Goal: Transaction & Acquisition: Purchase product/service

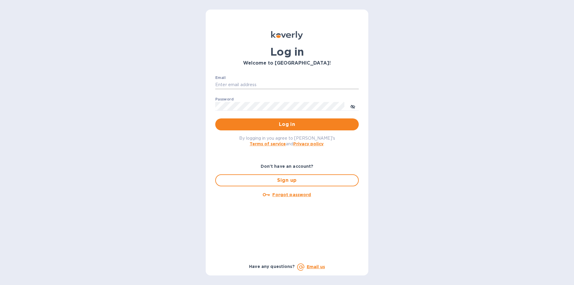
drag, startPoint x: 224, startPoint y: 83, endPoint x: 234, endPoint y: 83, distance: 9.9
click at [224, 83] on input "Email" at bounding box center [286, 84] width 143 height 9
paste input "rabchanka.a@globalspirits.com"
type input "rabchanka.a@globalspirits.com"
click at [256, 99] on div "Password ​" at bounding box center [286, 108] width 143 height 22
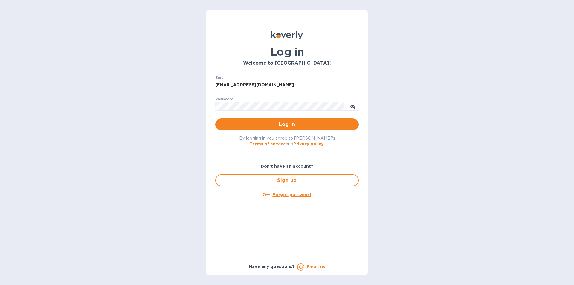
click at [254, 101] on div "Password ​" at bounding box center [286, 108] width 143 height 22
click at [267, 127] on span "Log in" at bounding box center [287, 124] width 134 height 7
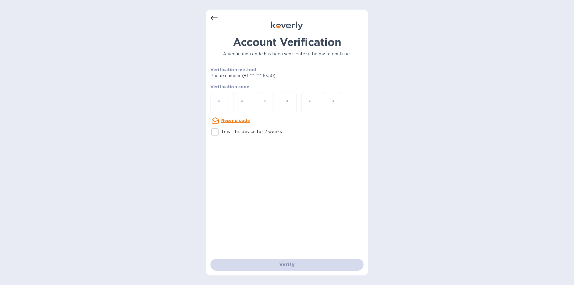
click at [219, 98] on input "number" at bounding box center [220, 102] width 8 height 11
type input "2"
type input "0"
type input "4"
type input "5"
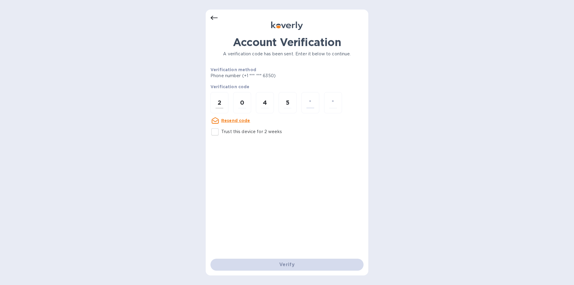
type input "2"
type input "6"
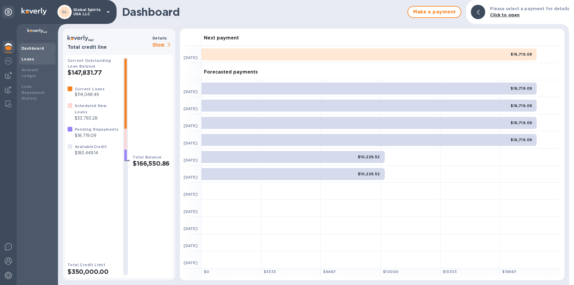
click at [24, 61] on b "Loans" at bounding box center [28, 59] width 13 height 4
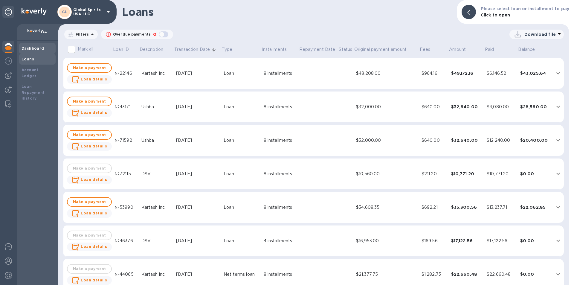
click at [28, 43] on div "Dashboard" at bounding box center [37, 48] width 36 height 11
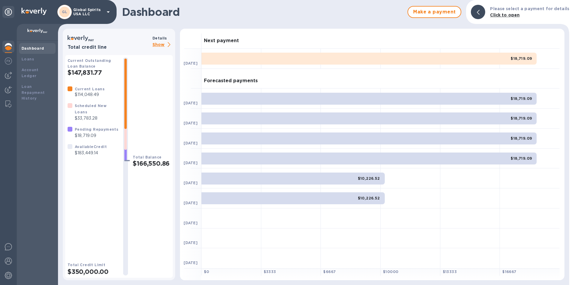
click at [157, 41] on p "Show" at bounding box center [162, 44] width 20 height 7
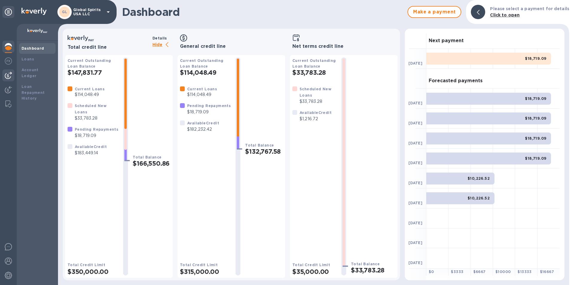
click at [7, 75] on img at bounding box center [8, 75] width 7 height 7
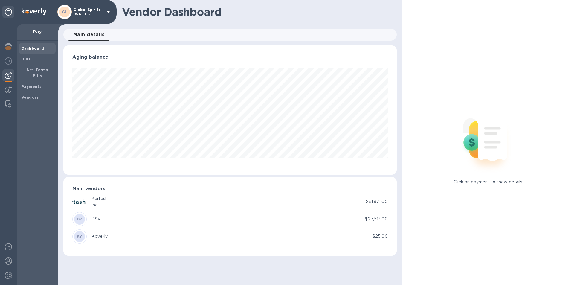
scroll to position [129, 333]
click at [31, 92] on div "Vendors" at bounding box center [37, 97] width 36 height 11
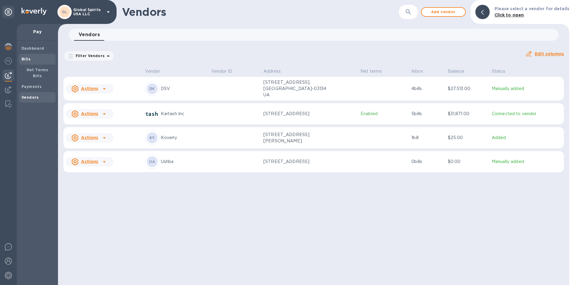
click at [28, 62] on div "Bills" at bounding box center [37, 59] width 36 height 11
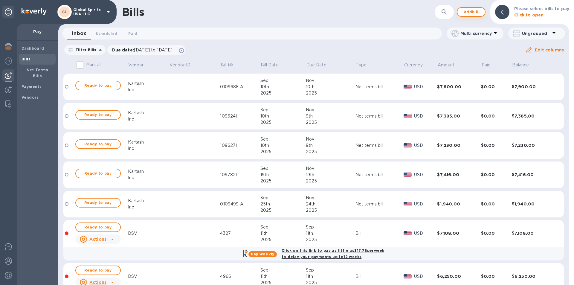
click at [468, 8] on button "Add bill" at bounding box center [471, 12] width 29 height 10
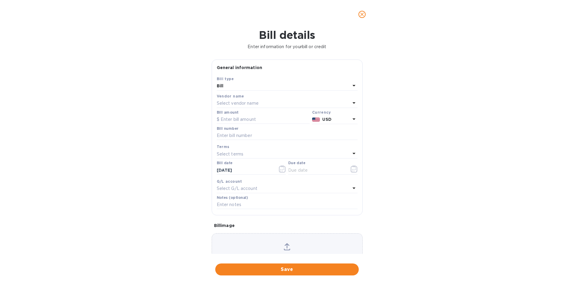
click at [236, 85] on div "Bill" at bounding box center [284, 86] width 134 height 8
click at [236, 85] on div "Bill type Bill Credit" at bounding box center [287, 104] width 141 height 45
click at [236, 97] on p "Bill" at bounding box center [284, 100] width 126 height 6
click at [233, 102] on p "Select vendor name" at bounding box center [238, 103] width 42 height 6
click at [229, 136] on p "DSV" at bounding box center [284, 137] width 126 height 6
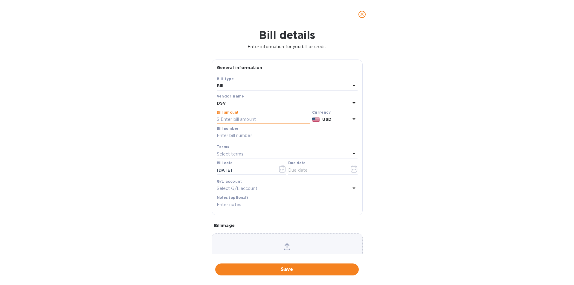
click at [240, 116] on input "text" at bounding box center [263, 119] width 93 height 9
click at [251, 118] on input "text" at bounding box center [263, 119] width 93 height 9
click at [240, 101] on div "DSV" at bounding box center [284, 103] width 134 height 8
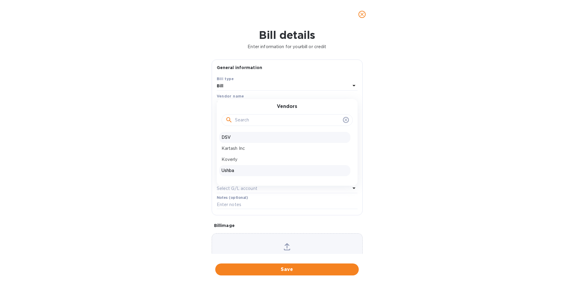
click at [227, 168] on p "Ushba" at bounding box center [284, 170] width 126 height 6
click at [240, 115] on input "text" at bounding box center [263, 119] width 93 height 9
type input "32,000"
click at [229, 138] on input "text" at bounding box center [287, 135] width 141 height 9
type input "09302025"
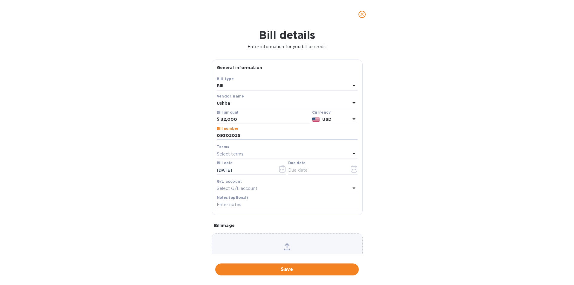
click at [254, 151] on div "Select terms" at bounding box center [284, 154] width 134 height 8
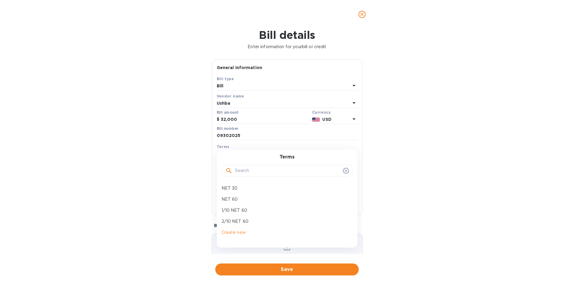
click at [189, 155] on div "Bill details Enter information for your bill or credit General information Save…" at bounding box center [287, 157] width 574 height 256
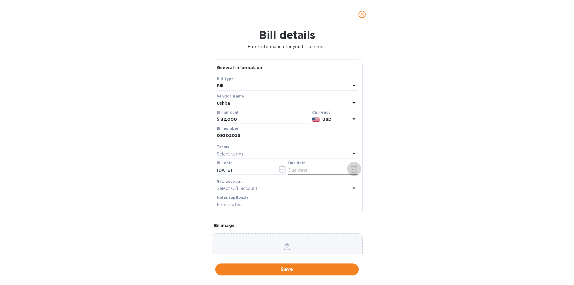
click at [351, 169] on icon "button" at bounding box center [354, 168] width 7 height 7
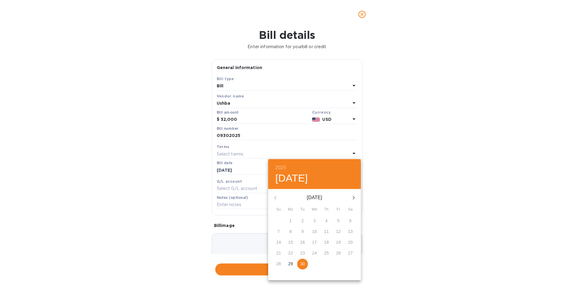
click at [303, 263] on p "30" at bounding box center [302, 264] width 5 height 6
type input "[DATE]"
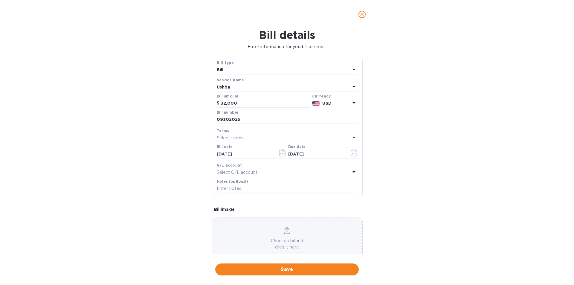
scroll to position [30, 0]
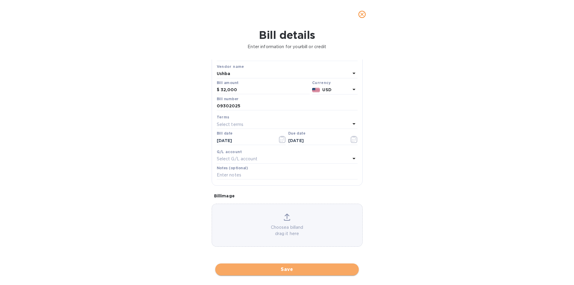
click at [291, 272] on span "Save" at bounding box center [287, 269] width 134 height 7
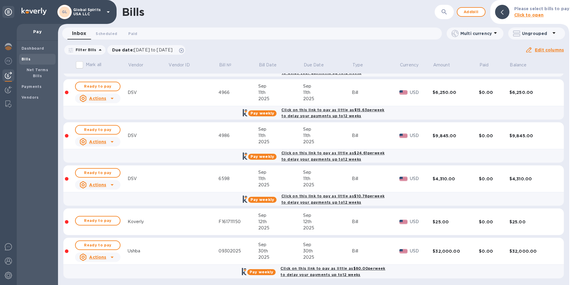
scroll to position [185, 0]
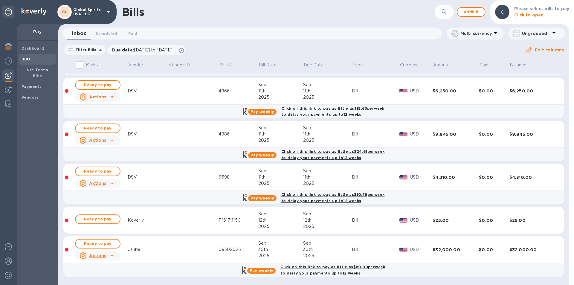
click at [109, 256] on icon at bounding box center [112, 255] width 7 height 7
click at [161, 256] on div at bounding box center [287, 142] width 574 height 285
click at [99, 242] on span "Ready to pay" at bounding box center [97, 243] width 35 height 7
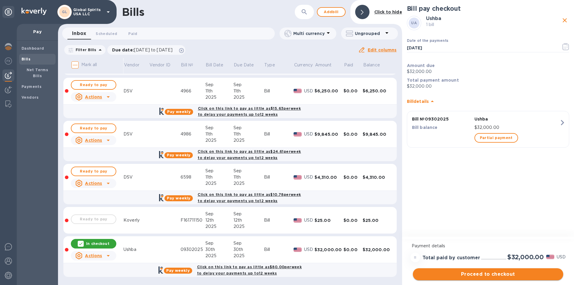
click at [481, 271] on span "Proceed to checkout" at bounding box center [488, 274] width 141 height 7
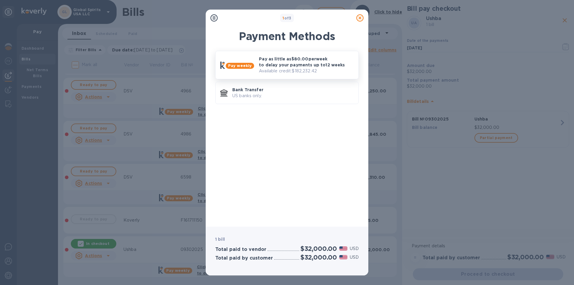
click at [292, 61] on p "Pay as little as $80.00 per week to delay your payments up to 12 weeks" at bounding box center [306, 62] width 95 height 12
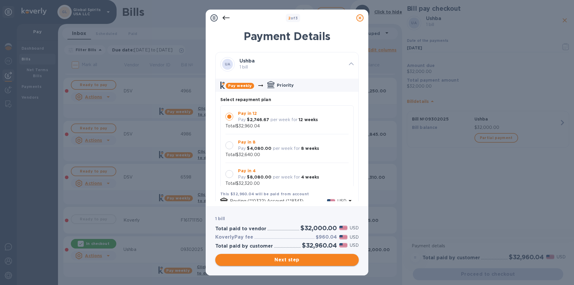
click at [261, 261] on span "Next step" at bounding box center [287, 259] width 134 height 7
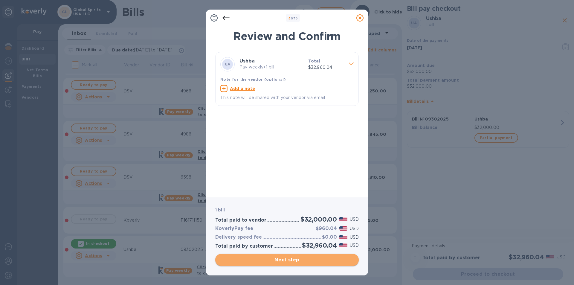
click at [282, 260] on span "Next step" at bounding box center [287, 259] width 134 height 7
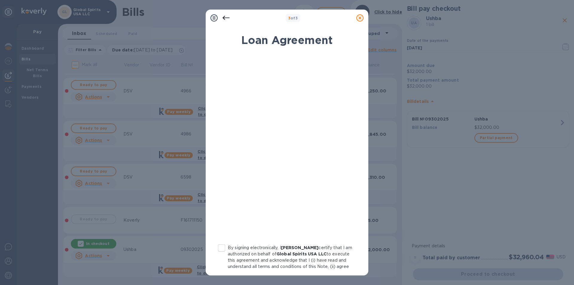
click at [222, 245] on input "By signing electronically, I [PERSON_NAME] certify that I am authorized on beha…" at bounding box center [221, 248] width 13 height 13
checkbox input "true"
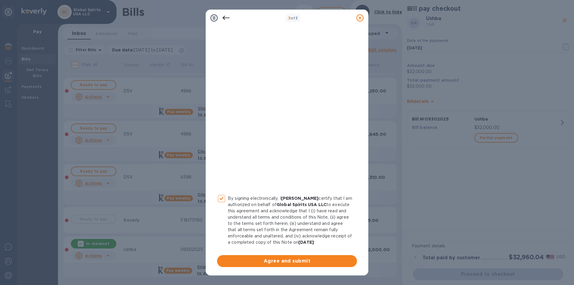
scroll to position [56, 0]
click at [281, 258] on span "Agree and submit" at bounding box center [287, 260] width 130 height 7
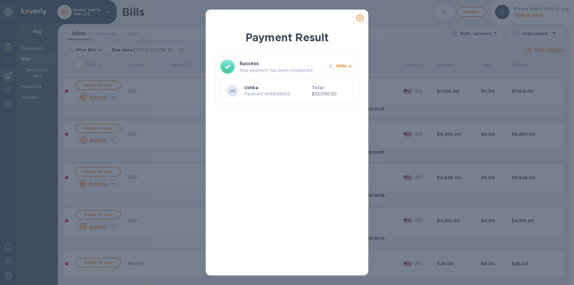
scroll to position [0, 0]
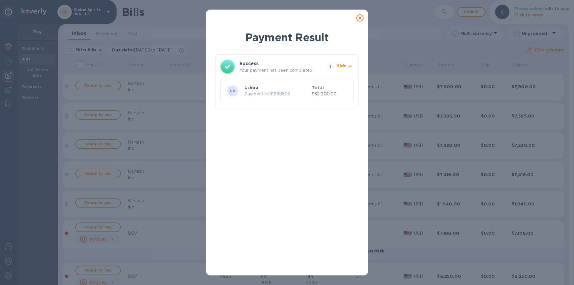
click at [360, 17] on icon at bounding box center [359, 17] width 7 height 7
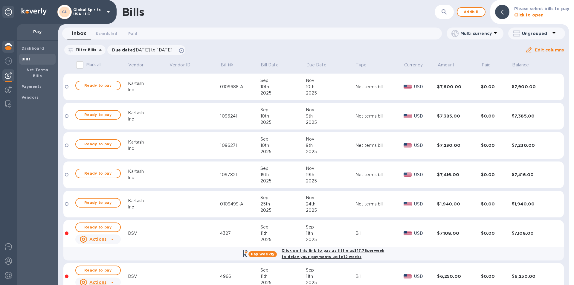
click at [4, 44] on div at bounding box center [8, 47] width 12 height 13
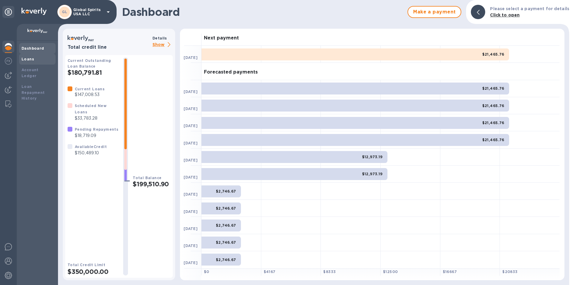
click at [38, 56] on div "Loans" at bounding box center [38, 59] width 32 height 6
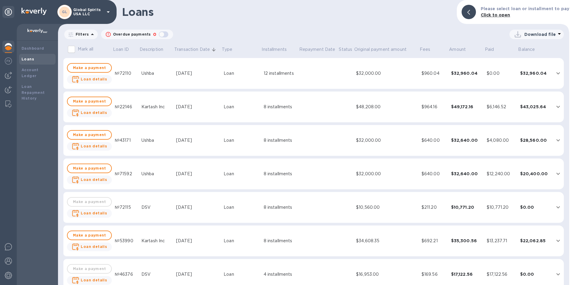
click at [132, 69] on td "№72110" at bounding box center [125, 73] width 27 height 31
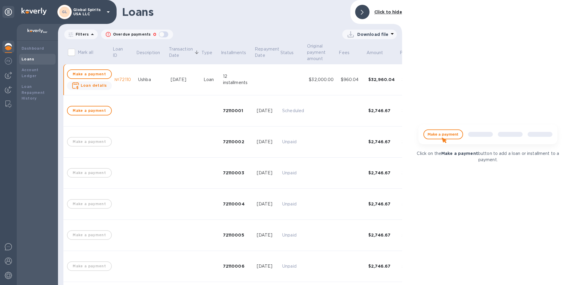
click at [81, 35] on p "Filters" at bounding box center [81, 34] width 16 height 5
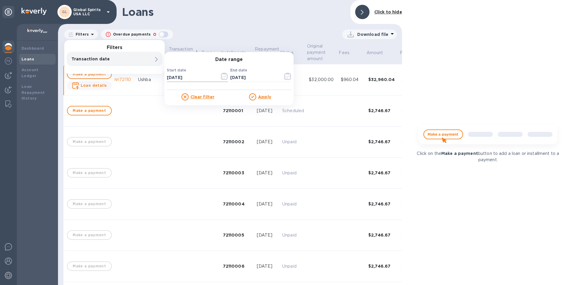
click at [227, 77] on icon "button" at bounding box center [224, 76] width 7 height 7
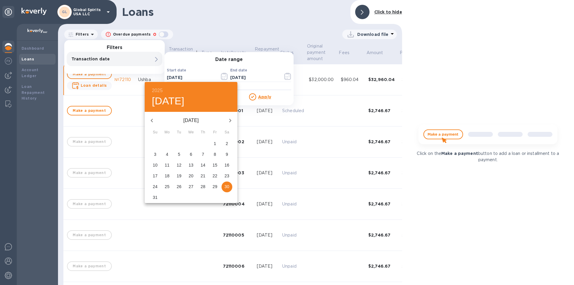
click at [229, 120] on icon "button" at bounding box center [230, 120] width 7 height 7
click at [181, 186] on p "30" at bounding box center [179, 187] width 5 height 6
type input "[DATE]"
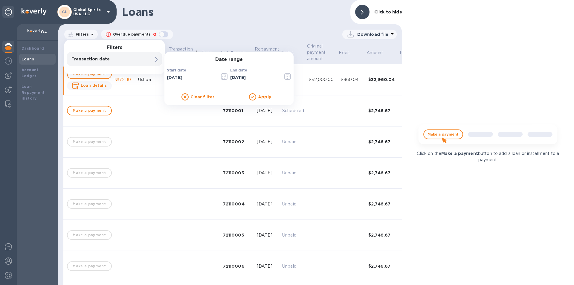
click at [260, 97] on u "Apply" at bounding box center [264, 96] width 13 height 5
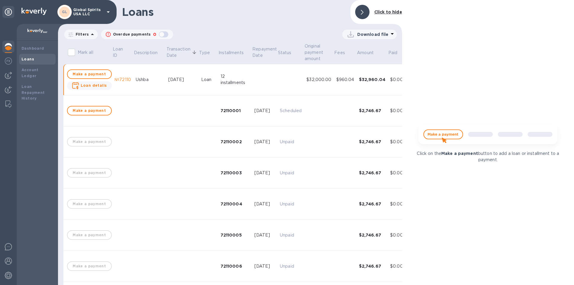
click at [364, 35] on p "Download file" at bounding box center [372, 34] width 31 height 6
click at [362, 68] on li "PDF file" at bounding box center [369, 65] width 41 height 17
click at [10, 44] on img at bounding box center [8, 46] width 7 height 7
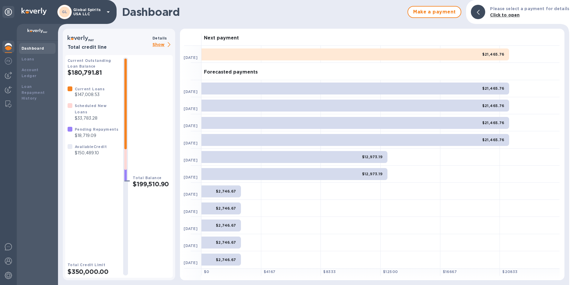
click at [158, 43] on p "Show" at bounding box center [162, 44] width 20 height 7
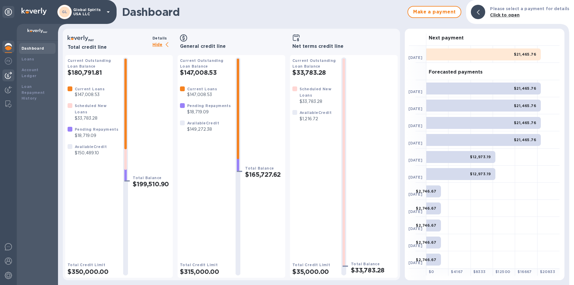
click at [5, 74] on img at bounding box center [8, 75] width 7 height 7
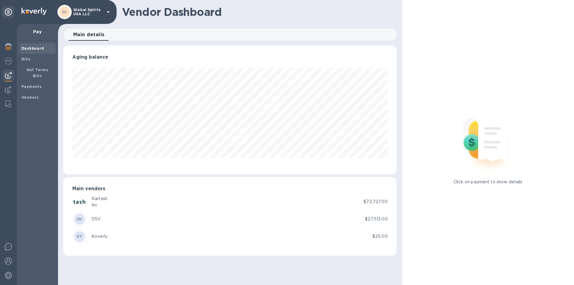
scroll to position [129, 333]
click at [26, 57] on b "Bills" at bounding box center [26, 59] width 9 height 4
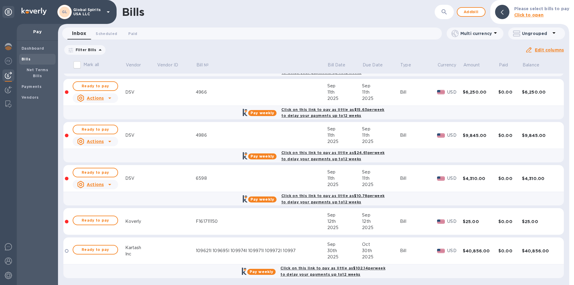
scroll to position [185, 0]
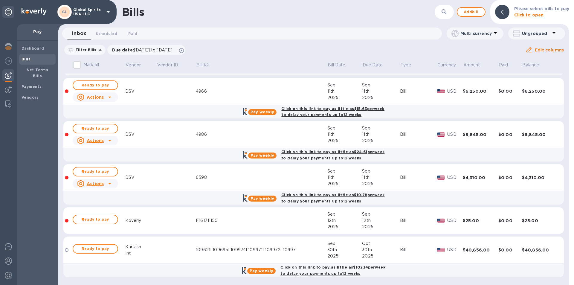
scroll to position [185, 0]
click at [97, 247] on span "Ready to pay" at bounding box center [95, 248] width 35 height 7
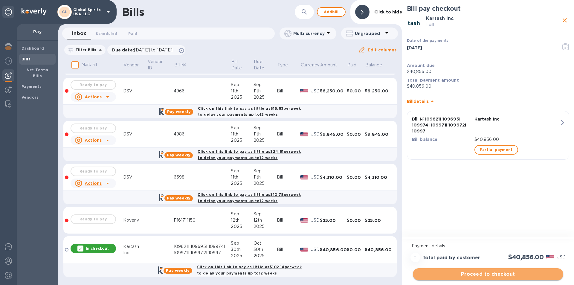
click at [495, 272] on span "Proceed to checkout" at bounding box center [488, 274] width 141 height 7
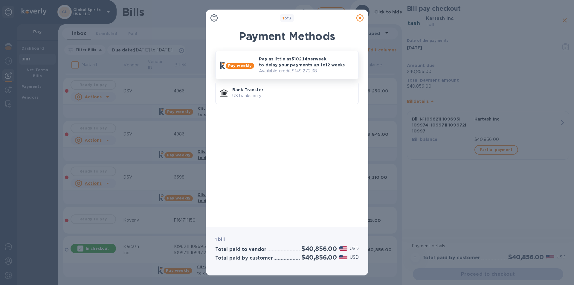
click at [297, 61] on p "Pay as little as $102.14 per week to delay your payments up to 12 weeks" at bounding box center [306, 62] width 95 height 12
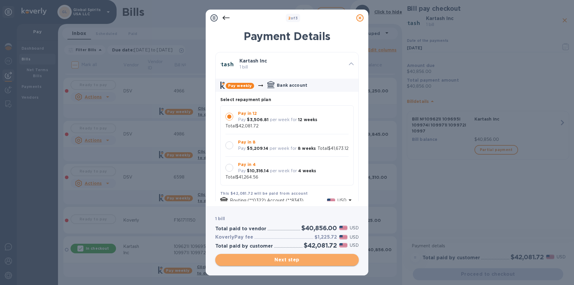
click at [296, 257] on span "Next step" at bounding box center [287, 259] width 134 height 7
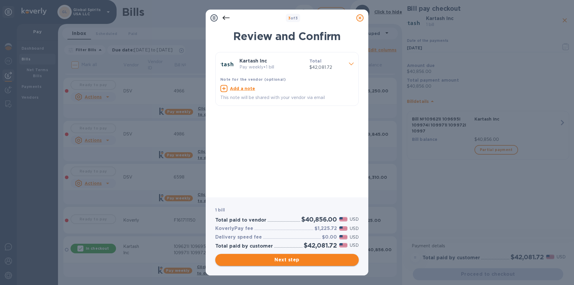
click at [284, 261] on span "Next step" at bounding box center [287, 259] width 134 height 7
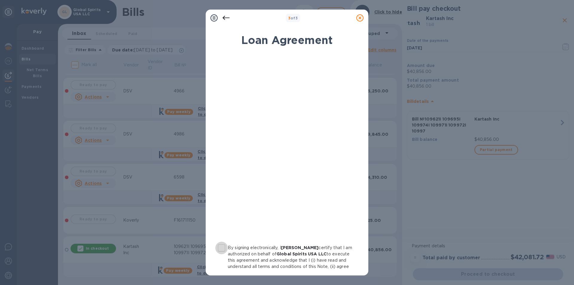
click at [222, 249] on input "By signing electronically, I [PERSON_NAME] certify that I am authorized on beha…" at bounding box center [221, 248] width 13 height 13
checkbox input "true"
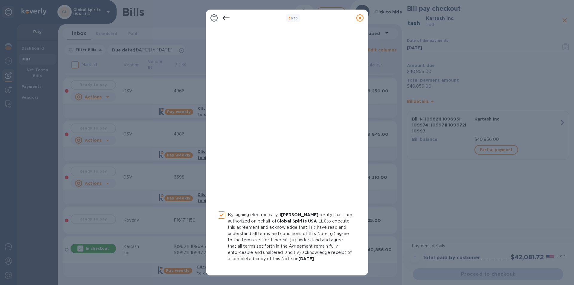
scroll to position [56, 0]
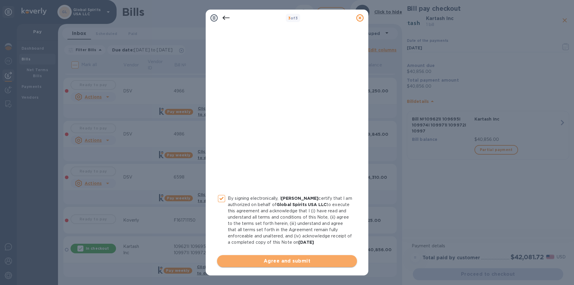
click at [288, 261] on span "Agree and submit" at bounding box center [287, 260] width 130 height 7
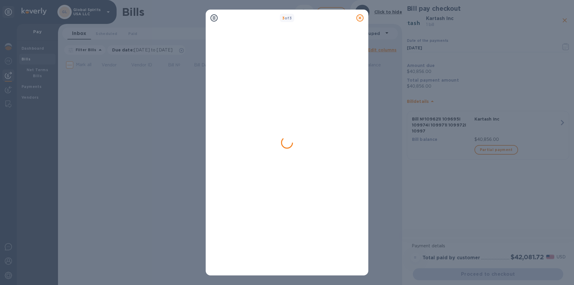
scroll to position [0, 0]
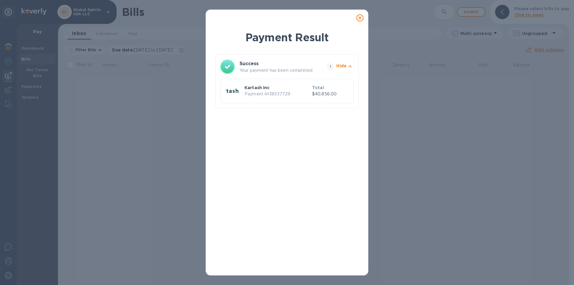
click at [361, 20] on icon at bounding box center [359, 17] width 7 height 7
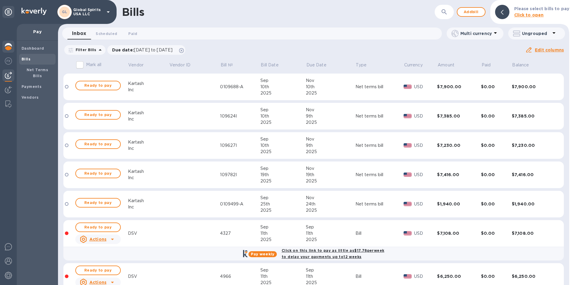
click at [8, 44] on img at bounding box center [8, 46] width 7 height 7
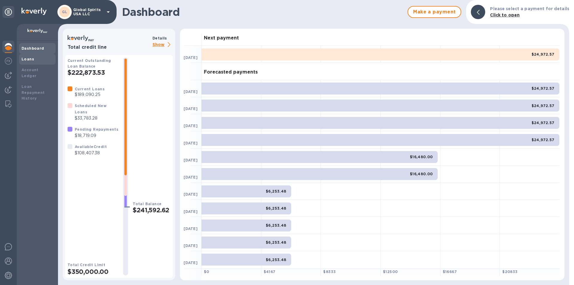
click at [28, 57] on b "Loans" at bounding box center [28, 59] width 13 height 4
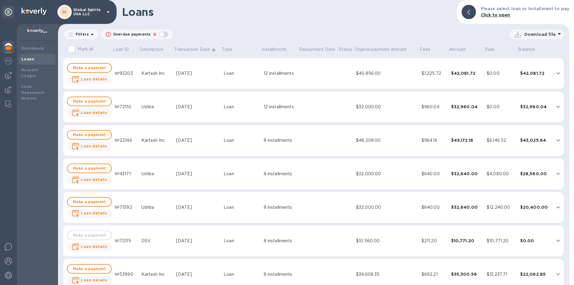
click at [82, 35] on p "Filters" at bounding box center [81, 34] width 16 height 5
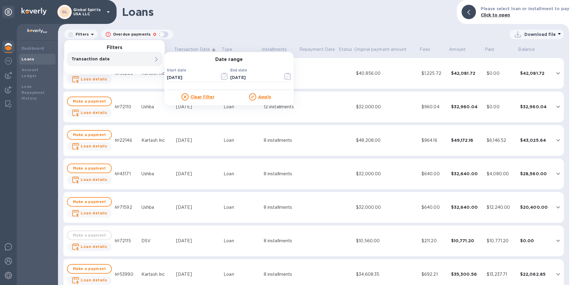
click at [121, 58] on p "Transaction date" at bounding box center [104, 59] width 66 height 6
click at [189, 76] on input "[DATE]" at bounding box center [191, 77] width 48 height 9
click at [214, 77] on input "[DATE]" at bounding box center [191, 77] width 48 height 9
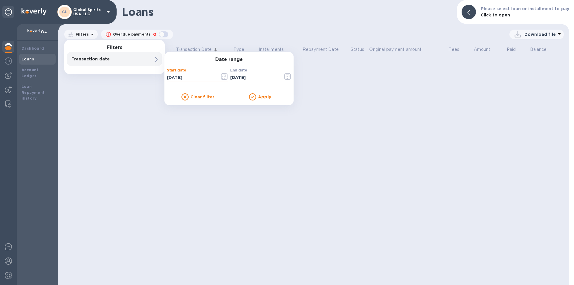
click at [225, 74] on icon "button" at bounding box center [224, 76] width 7 height 7
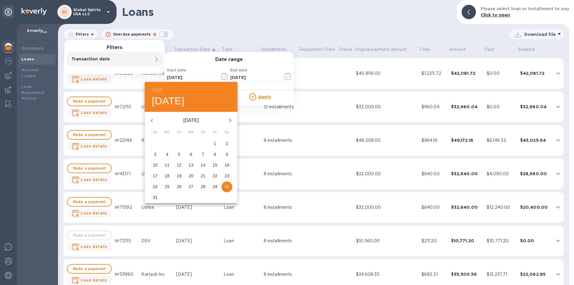
click at [232, 121] on icon "button" at bounding box center [230, 120] width 7 height 7
click at [176, 185] on span "30" at bounding box center [179, 187] width 11 height 6
type input "[DATE]"
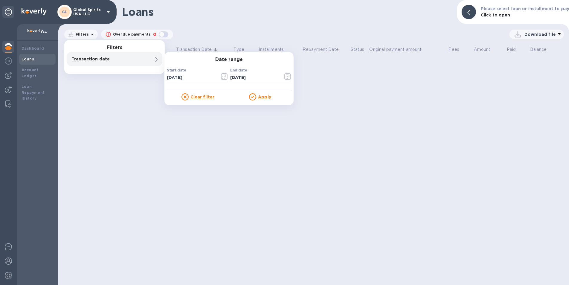
click at [257, 101] on div "Date range Start date [DATE] ​ End date [DATE] ​ Clear filter Apply" at bounding box center [228, 79] width 129 height 54
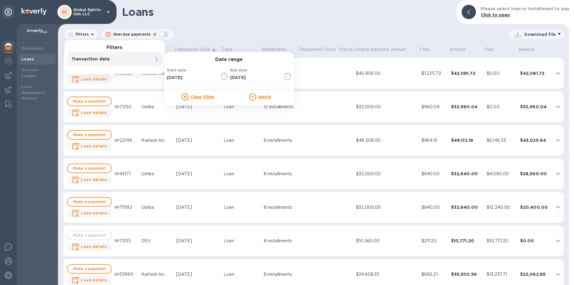
click at [259, 97] on u "Apply" at bounding box center [264, 96] width 13 height 5
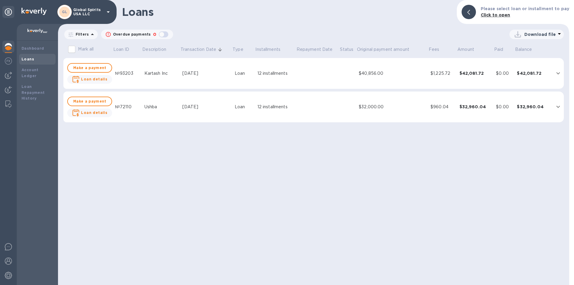
click at [188, 70] on td "[DATE]" at bounding box center [206, 73] width 52 height 31
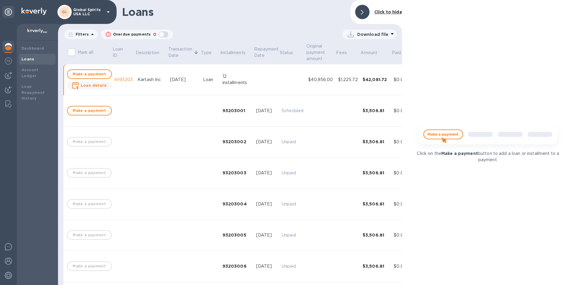
click at [363, 34] on p "Download file" at bounding box center [372, 34] width 31 height 6
click at [361, 66] on li "PDF file" at bounding box center [369, 65] width 41 height 17
